Goal: Check status: Check status

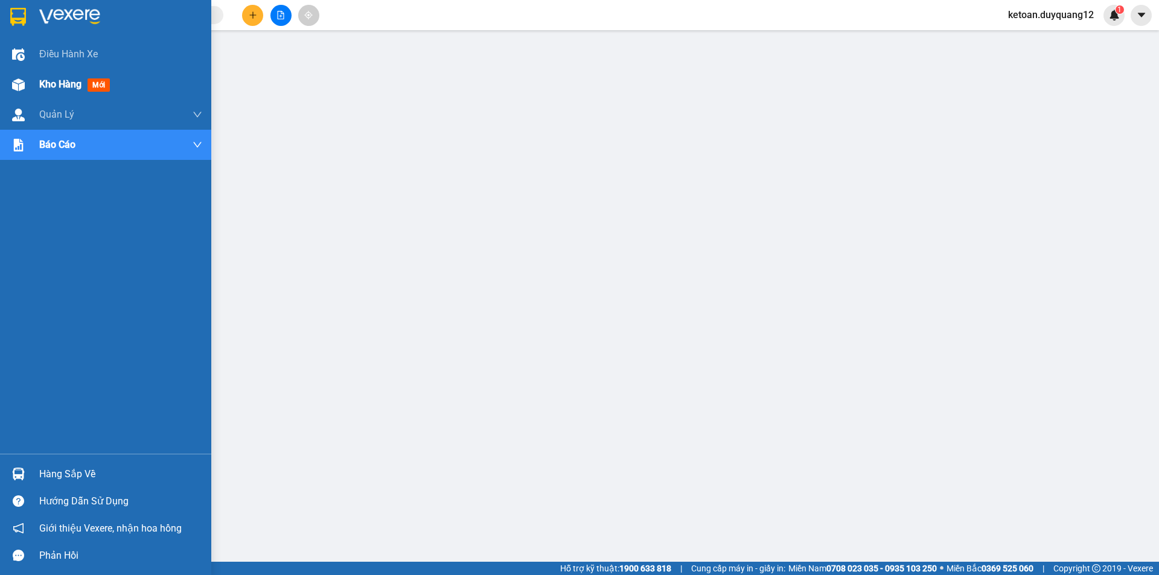
click at [61, 83] on span "Kho hàng" at bounding box center [60, 83] width 42 height 11
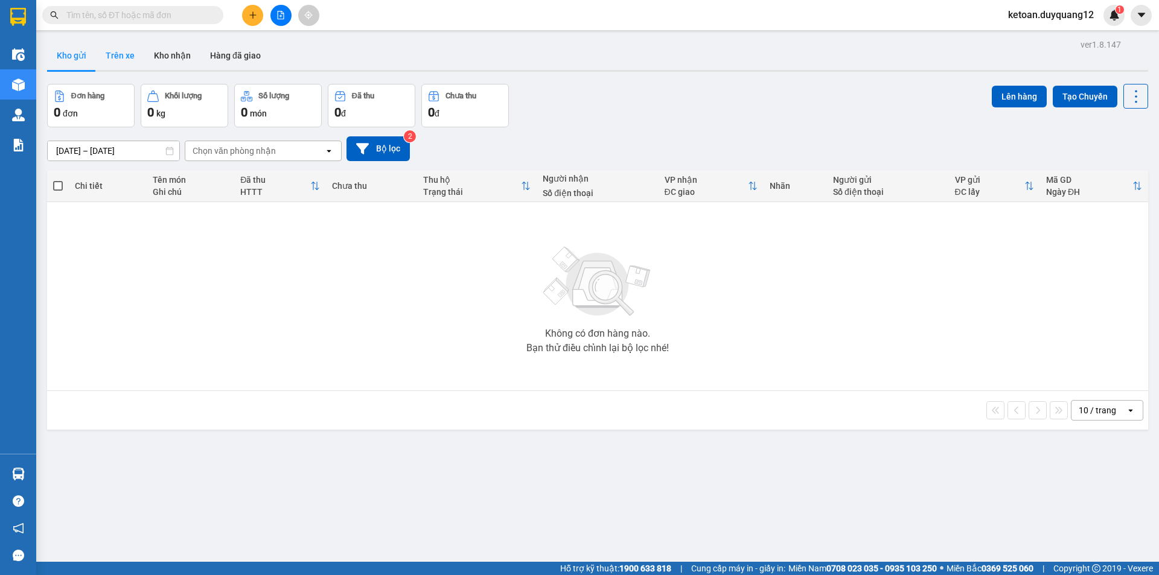
click at [121, 51] on button "Trên xe" at bounding box center [120, 55] width 48 height 29
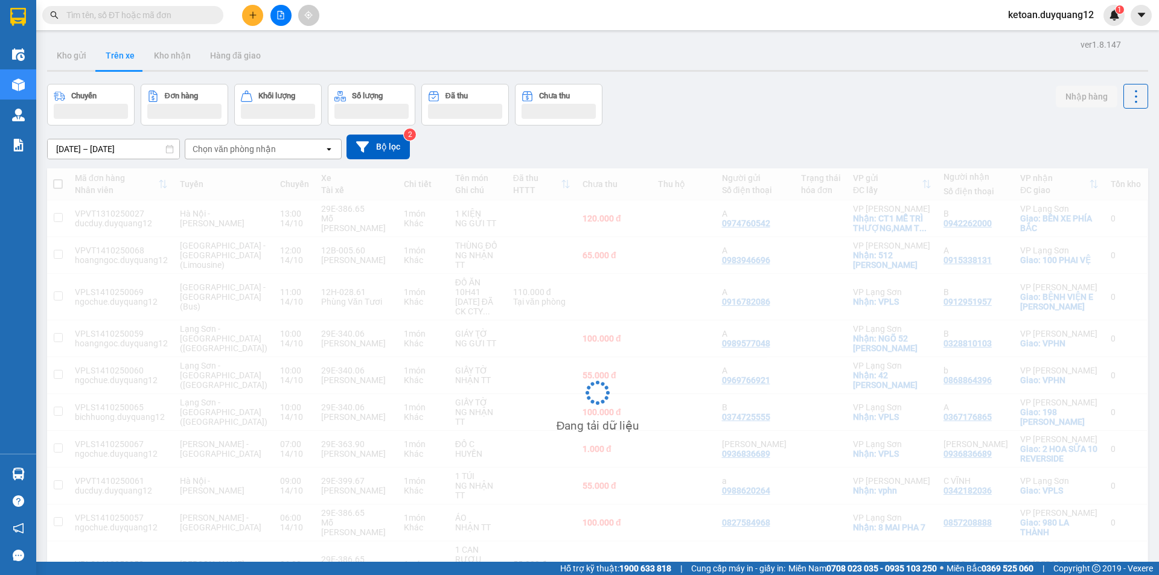
click at [104, 150] on input "[DATE] – [DATE]" at bounding box center [114, 148] width 132 height 19
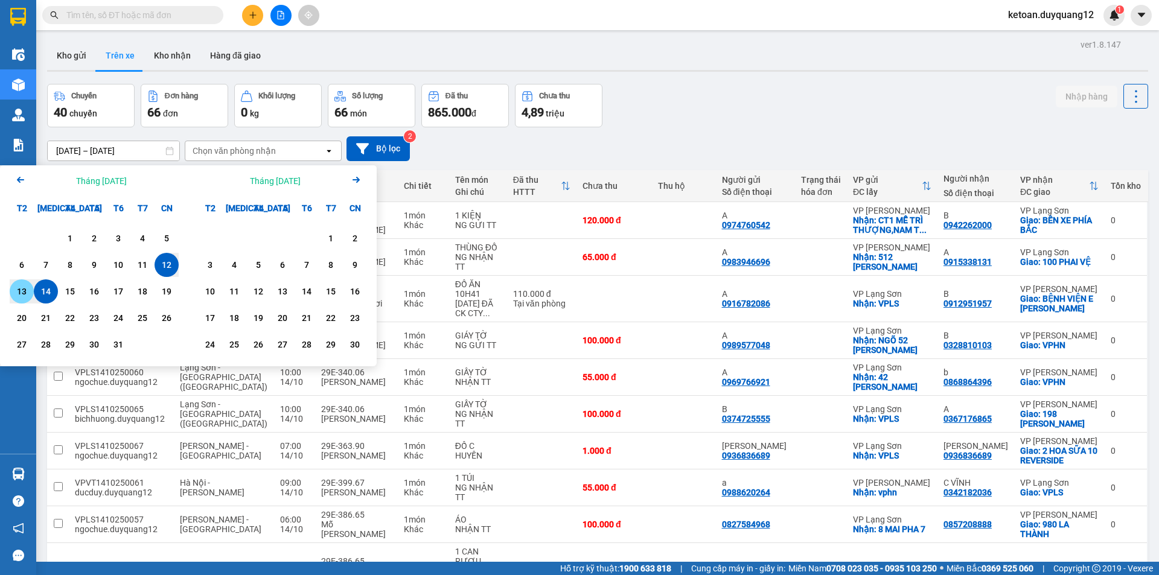
click at [30, 290] on div "13" at bounding box center [22, 292] width 24 height 24
click at [44, 289] on div "14" at bounding box center [45, 291] width 17 height 14
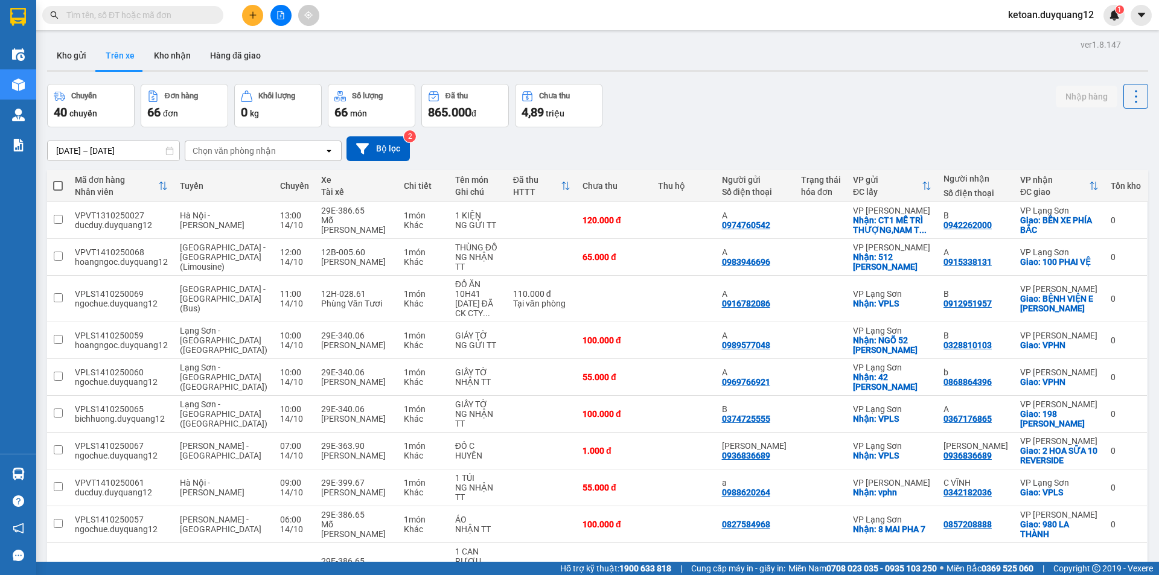
click at [44, 289] on div "ver 1.8.147 Kho gửi Trên xe Kho nhận Hàng đã giao Chuyến 40 chuyến Đơn hàng 66 …" at bounding box center [597, 339] width 1111 height 607
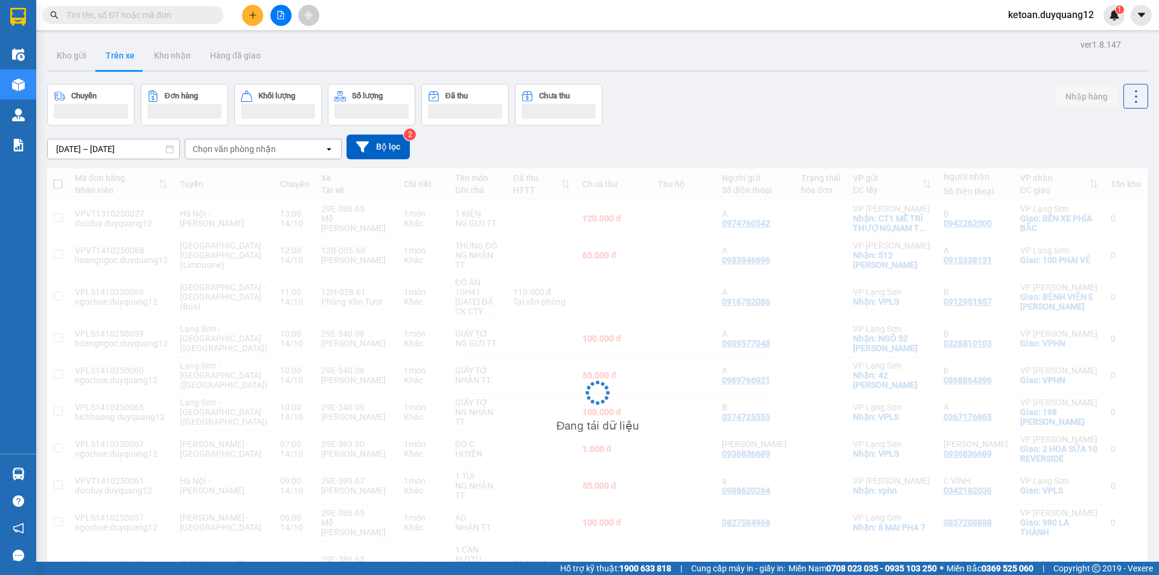
click at [100, 142] on input "[DATE] – [DATE]" at bounding box center [114, 148] width 132 height 19
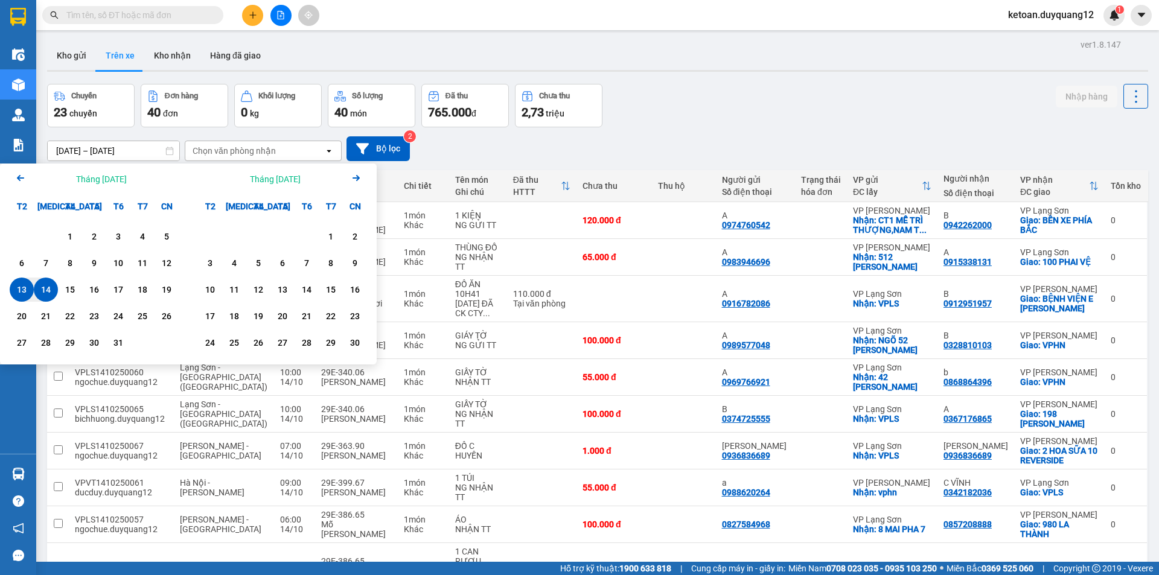
click at [28, 287] on div "13" at bounding box center [21, 290] width 17 height 14
type input "[DATE] – [DATE]"
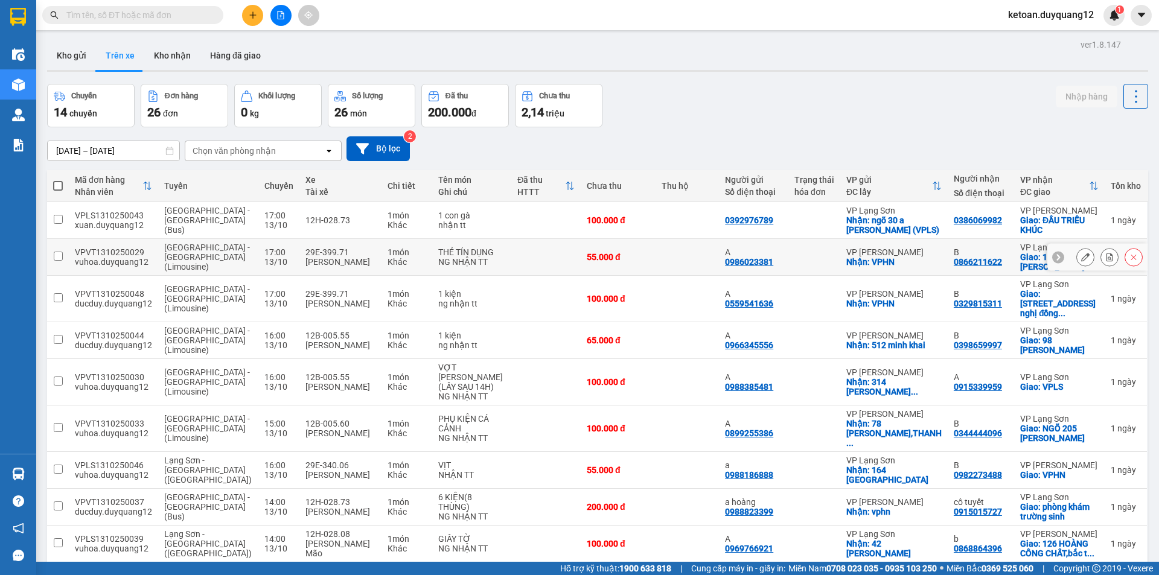
click at [1101, 255] on button at bounding box center [1109, 257] width 17 height 21
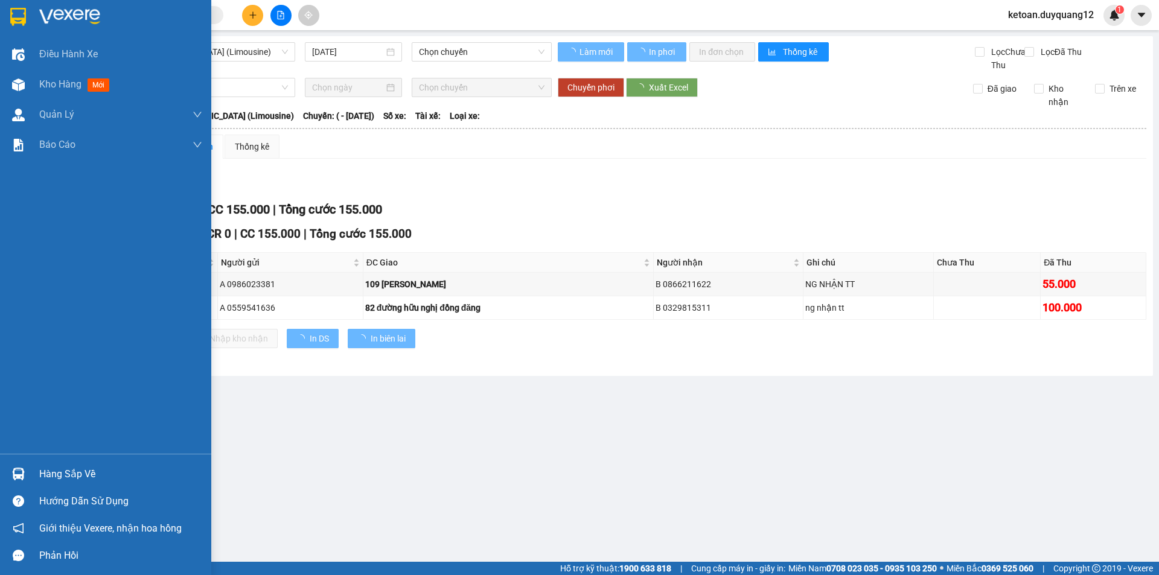
type input "[DATE]"
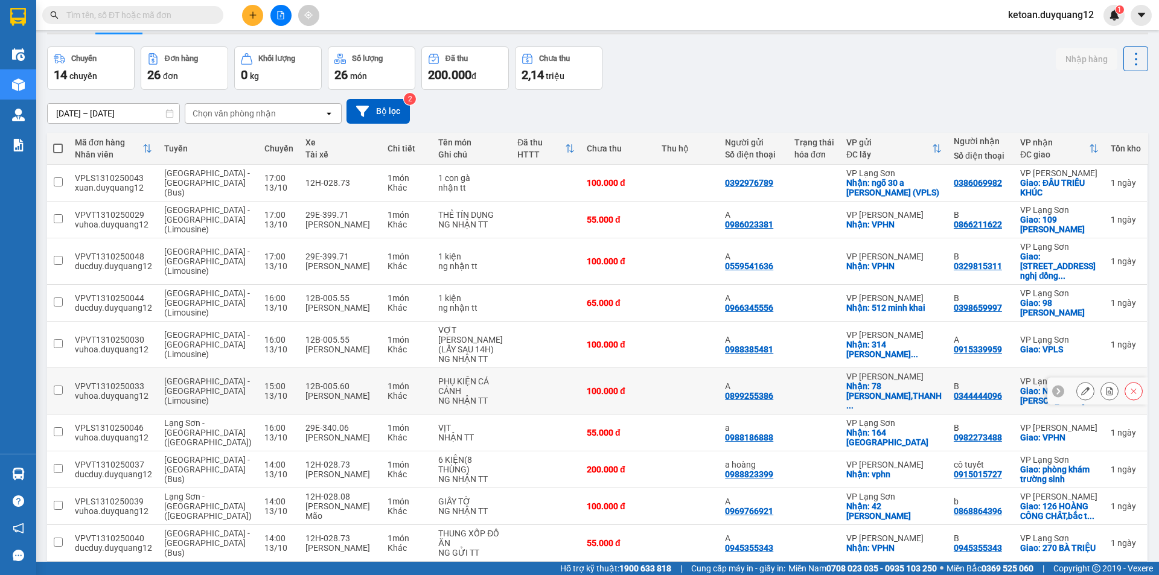
scroll to position [58, 0]
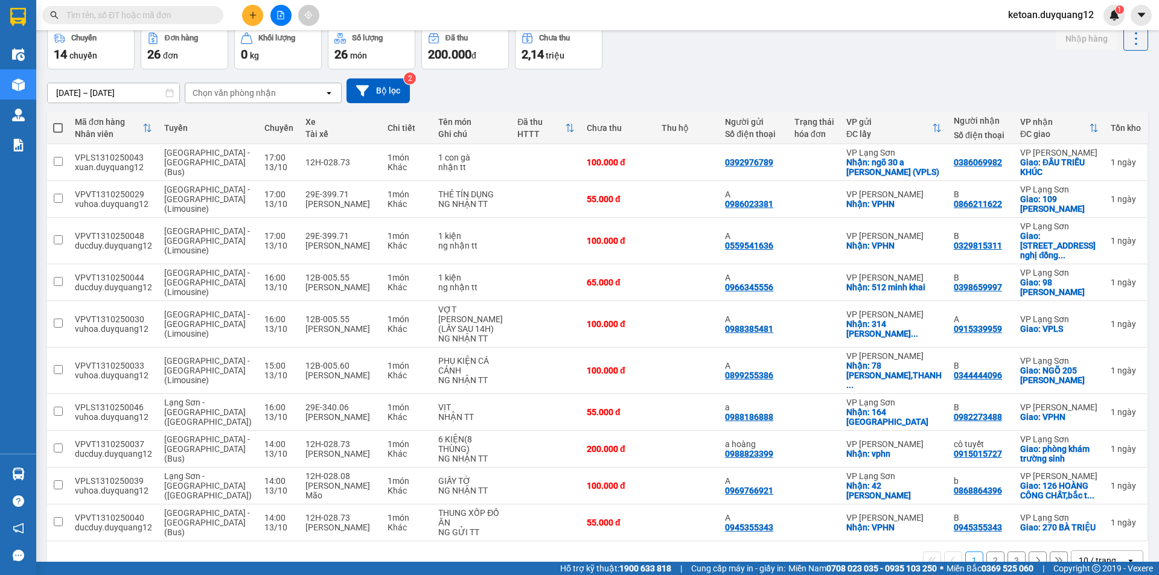
click at [987, 552] on button "2" at bounding box center [996, 561] width 18 height 18
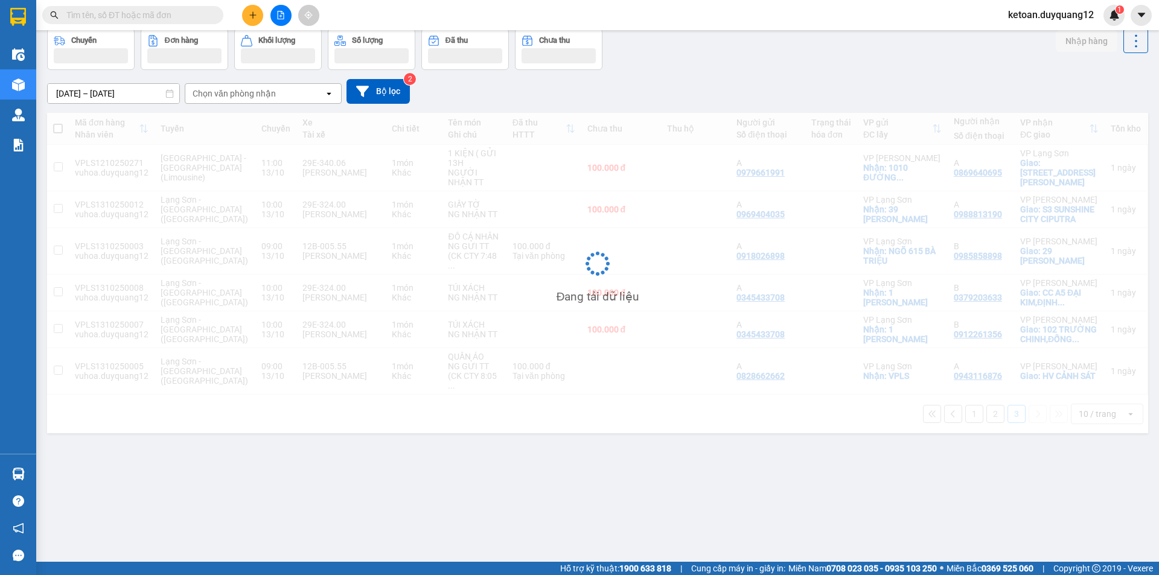
scroll to position [56, 0]
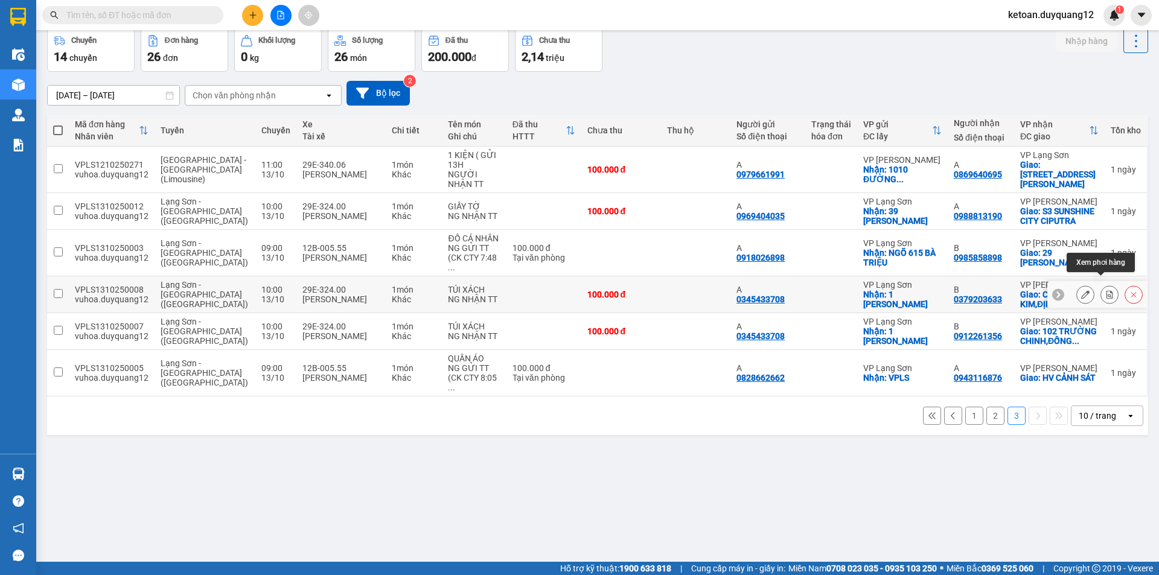
click at [1106, 290] on icon at bounding box center [1110, 294] width 8 height 8
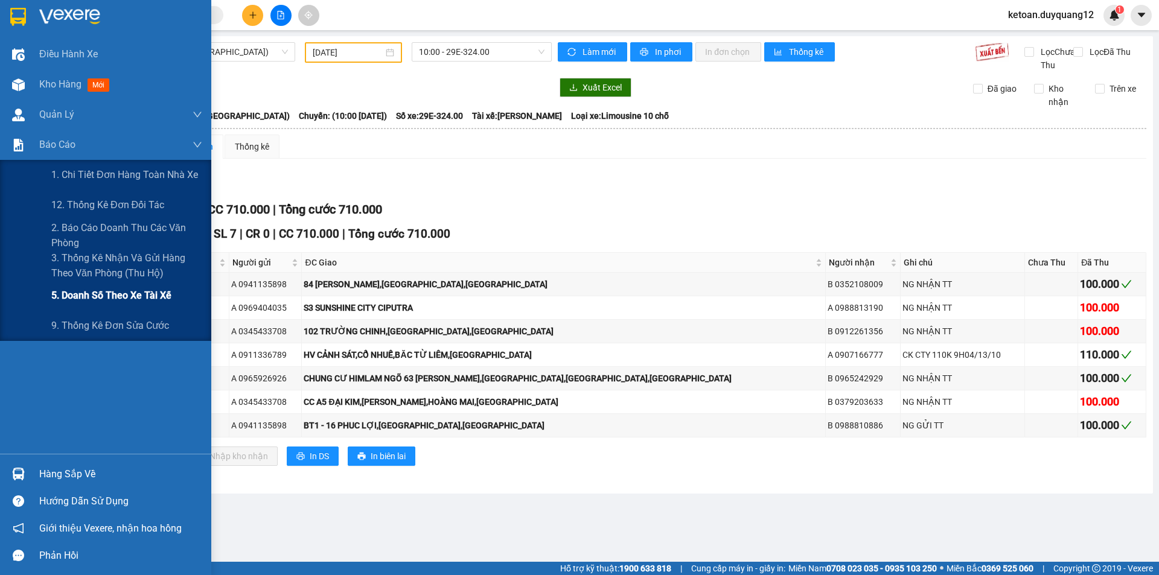
click at [80, 300] on span "5. Doanh số theo xe tài xế" at bounding box center [111, 295] width 120 height 15
